Goal: Task Accomplishment & Management: Manage account settings

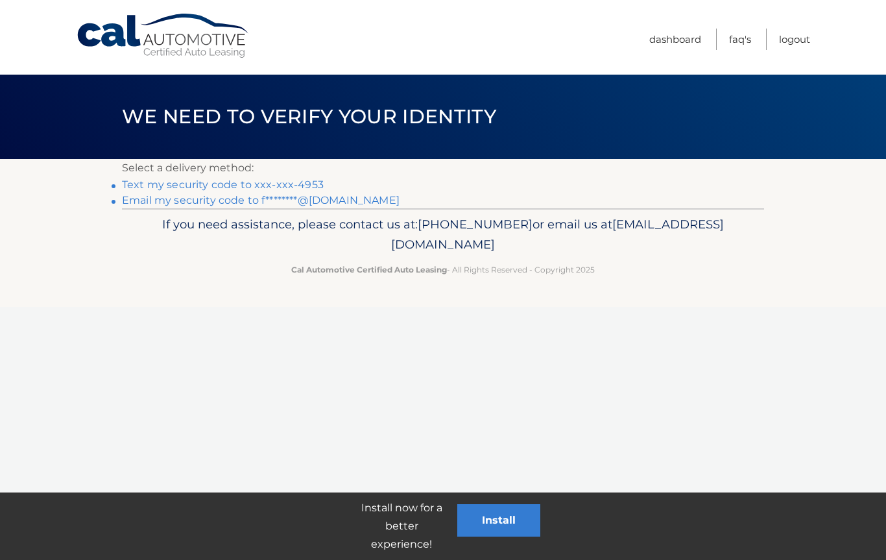
click at [147, 180] on link "Text my security code to xxx-xxx-4953" at bounding box center [223, 184] width 202 height 12
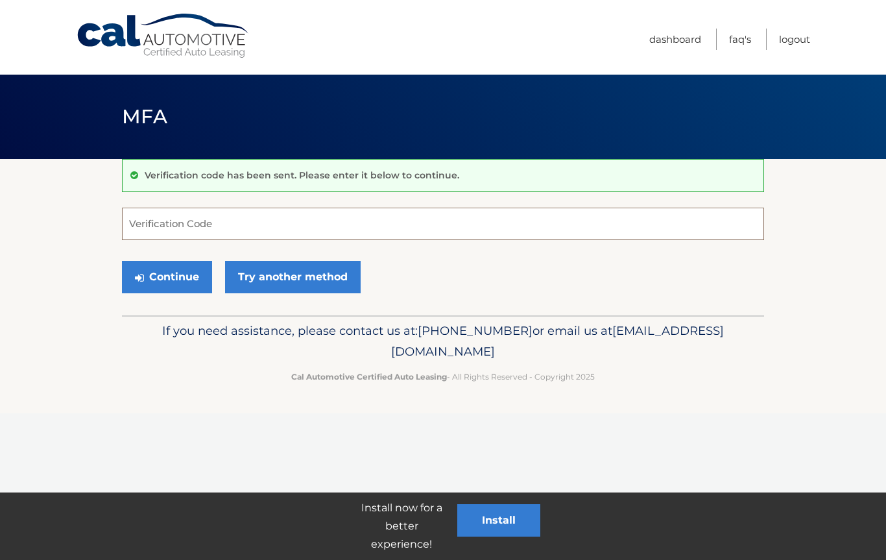
click at [143, 222] on input "Verification Code" at bounding box center [443, 224] width 642 height 32
type input "563716"
click at [168, 280] on button "Continue" at bounding box center [167, 277] width 90 height 32
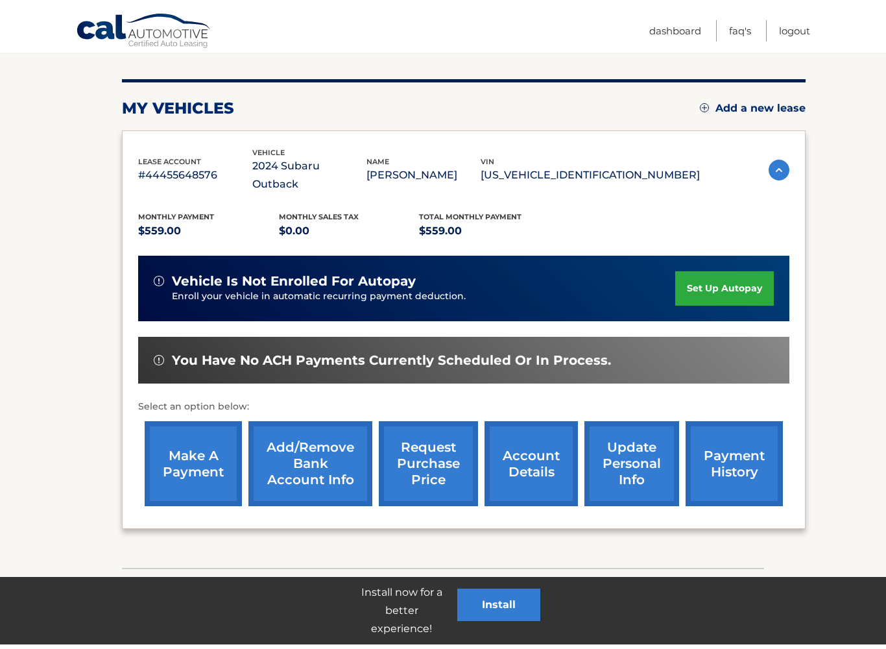
scroll to position [134, 0]
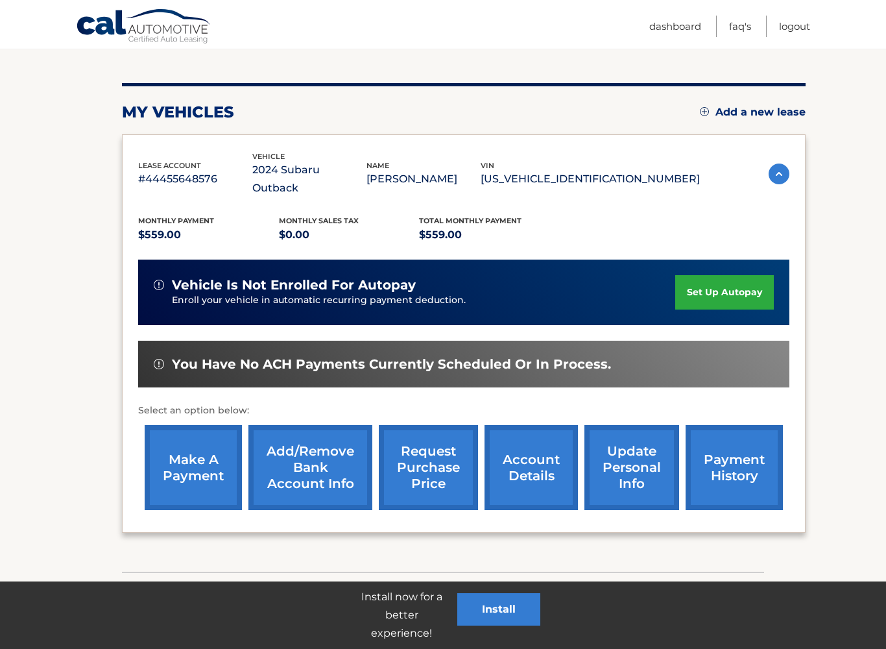
click at [198, 457] on link "make a payment" at bounding box center [193, 467] width 97 height 85
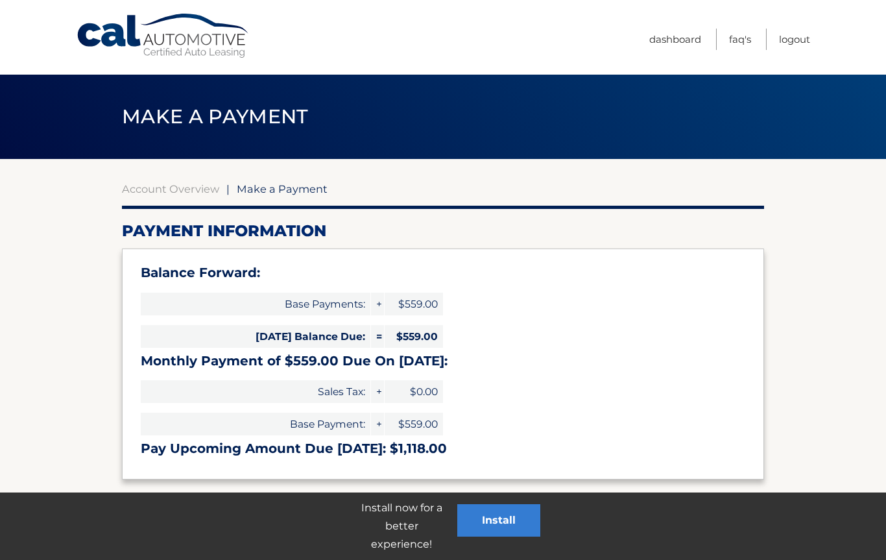
select select "N2E5YzA2YTQtY2NiNS00ZjlmLTlmNTYtYjUxM2ZlOGQ5OTQ4"
